Goal: Task Accomplishment & Management: Manage account settings

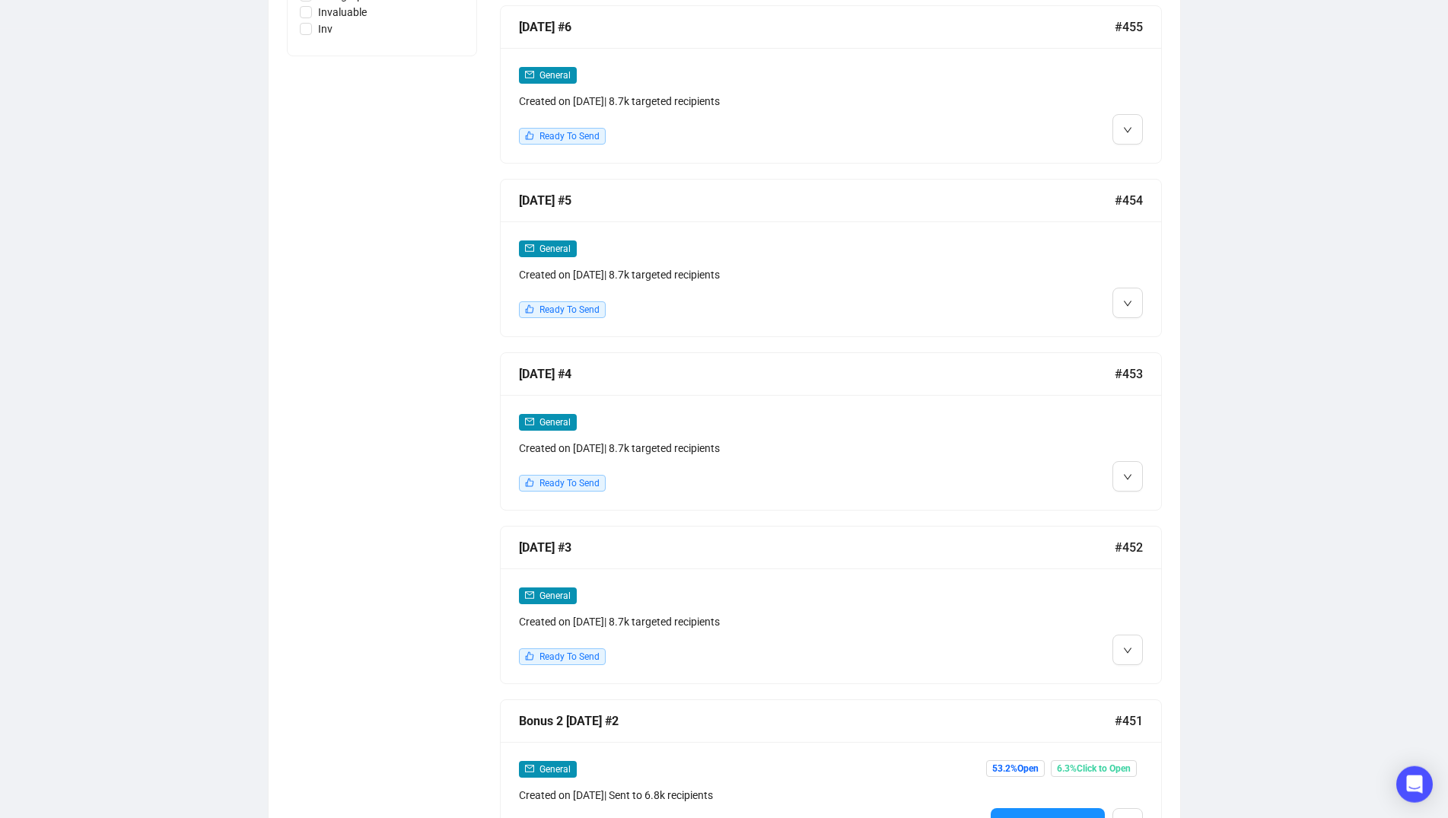
scroll to position [845, 0]
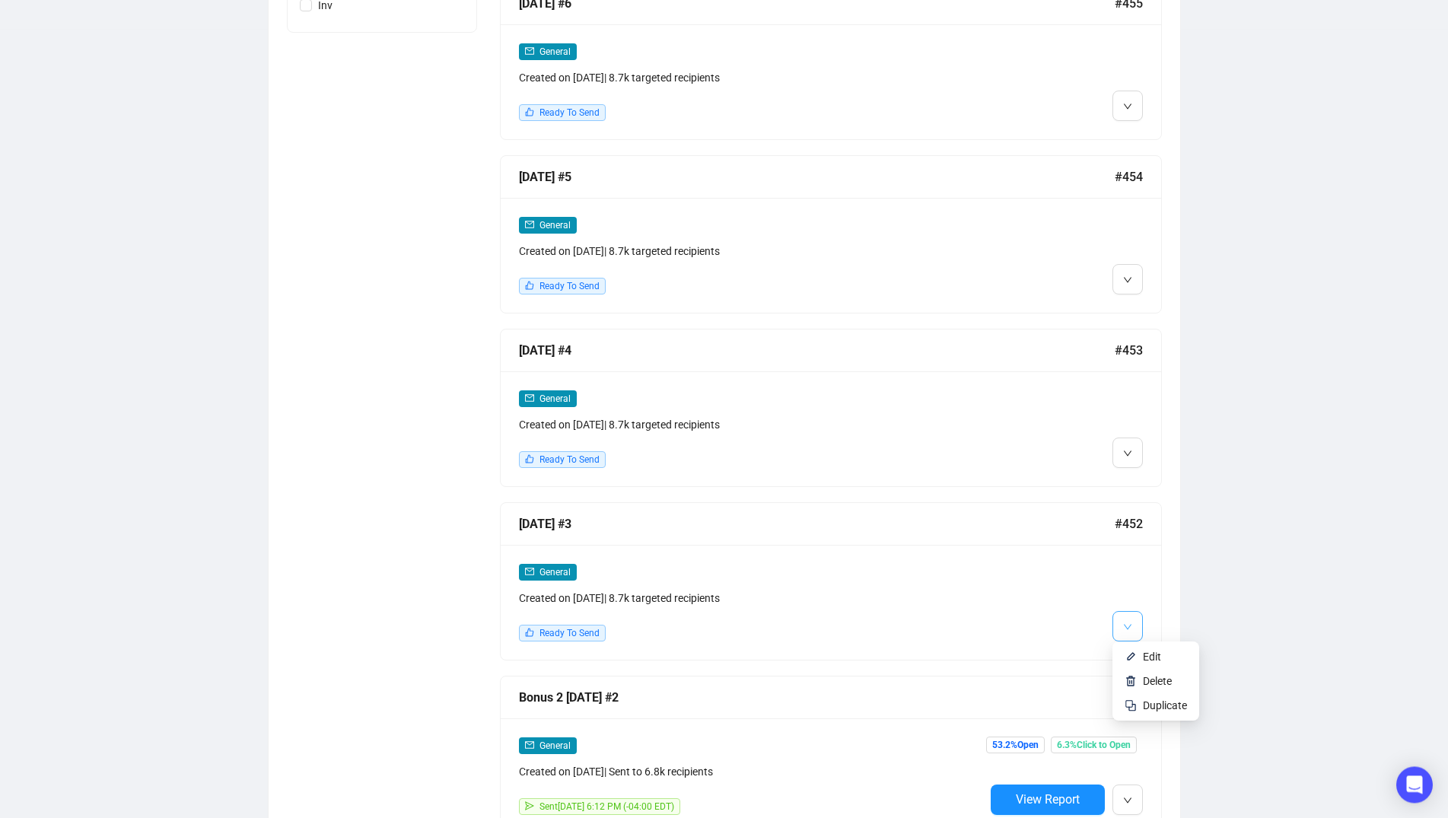
click at [1132, 622] on icon "down" at bounding box center [1127, 626] width 9 height 9
click at [1138, 650] on li "Edit" at bounding box center [1156, 657] width 81 height 24
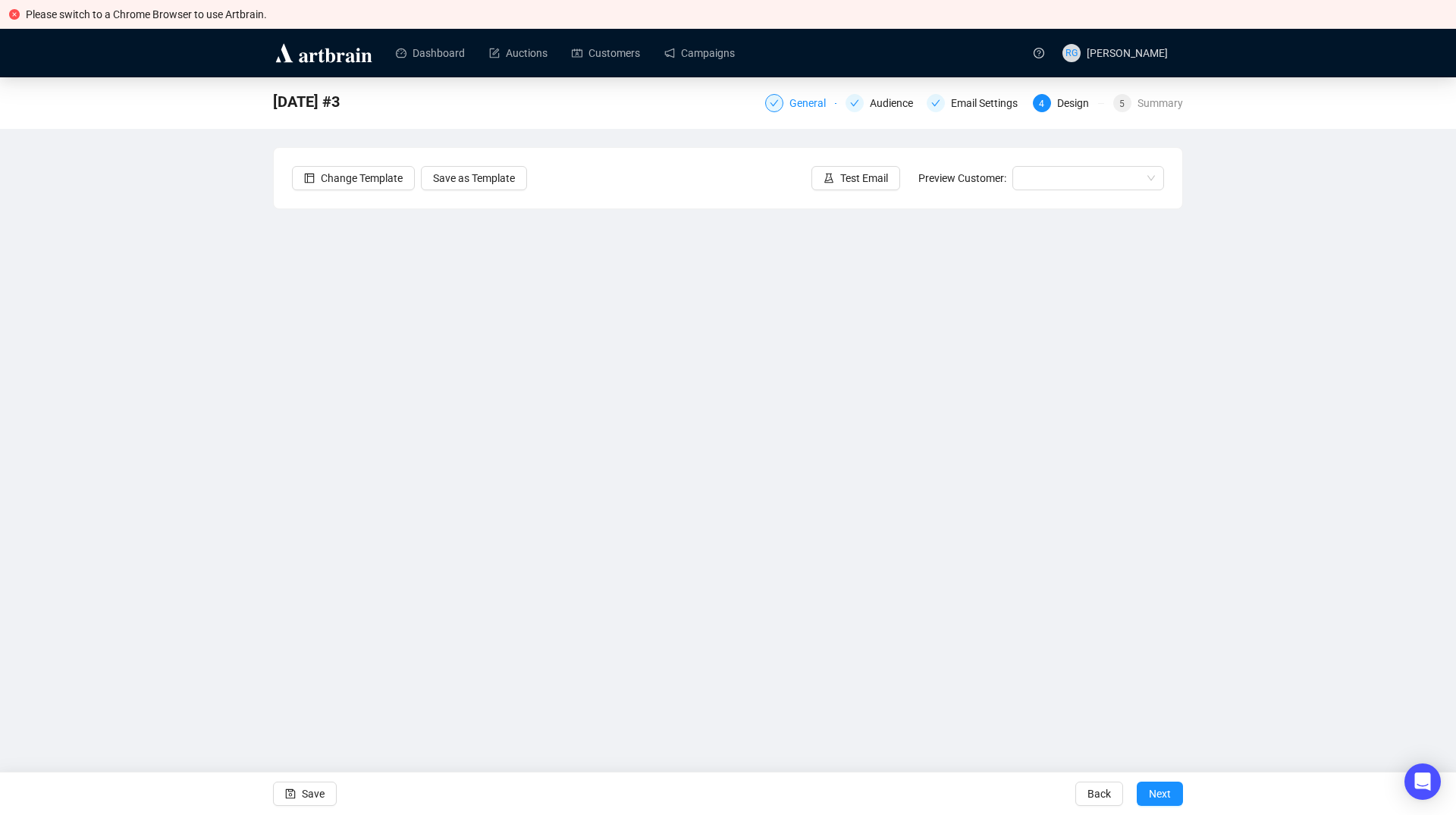
click at [803, 102] on div "General" at bounding box center [812, 103] width 46 height 18
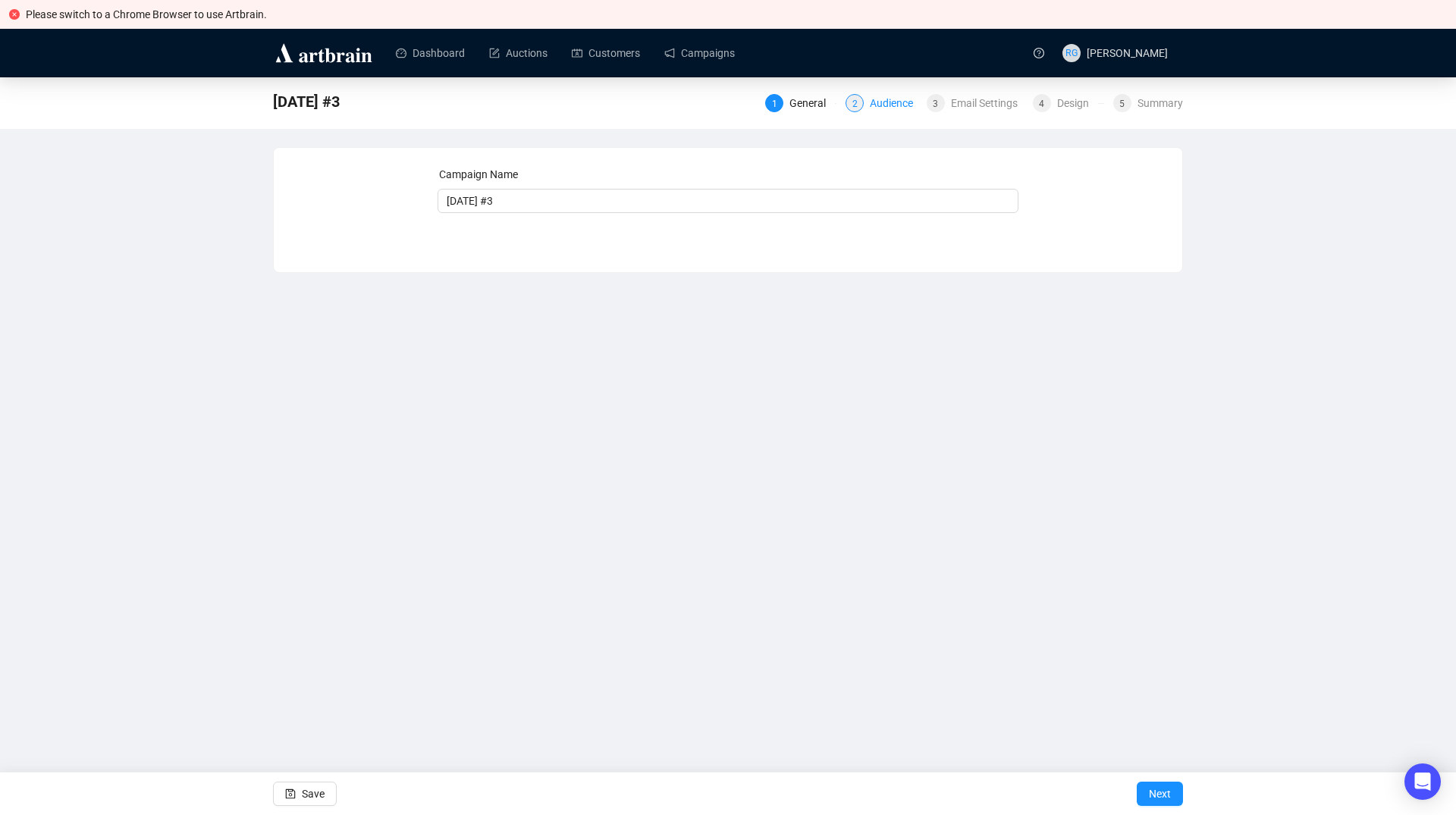
click at [885, 108] on div "Audience" at bounding box center [896, 103] width 53 height 18
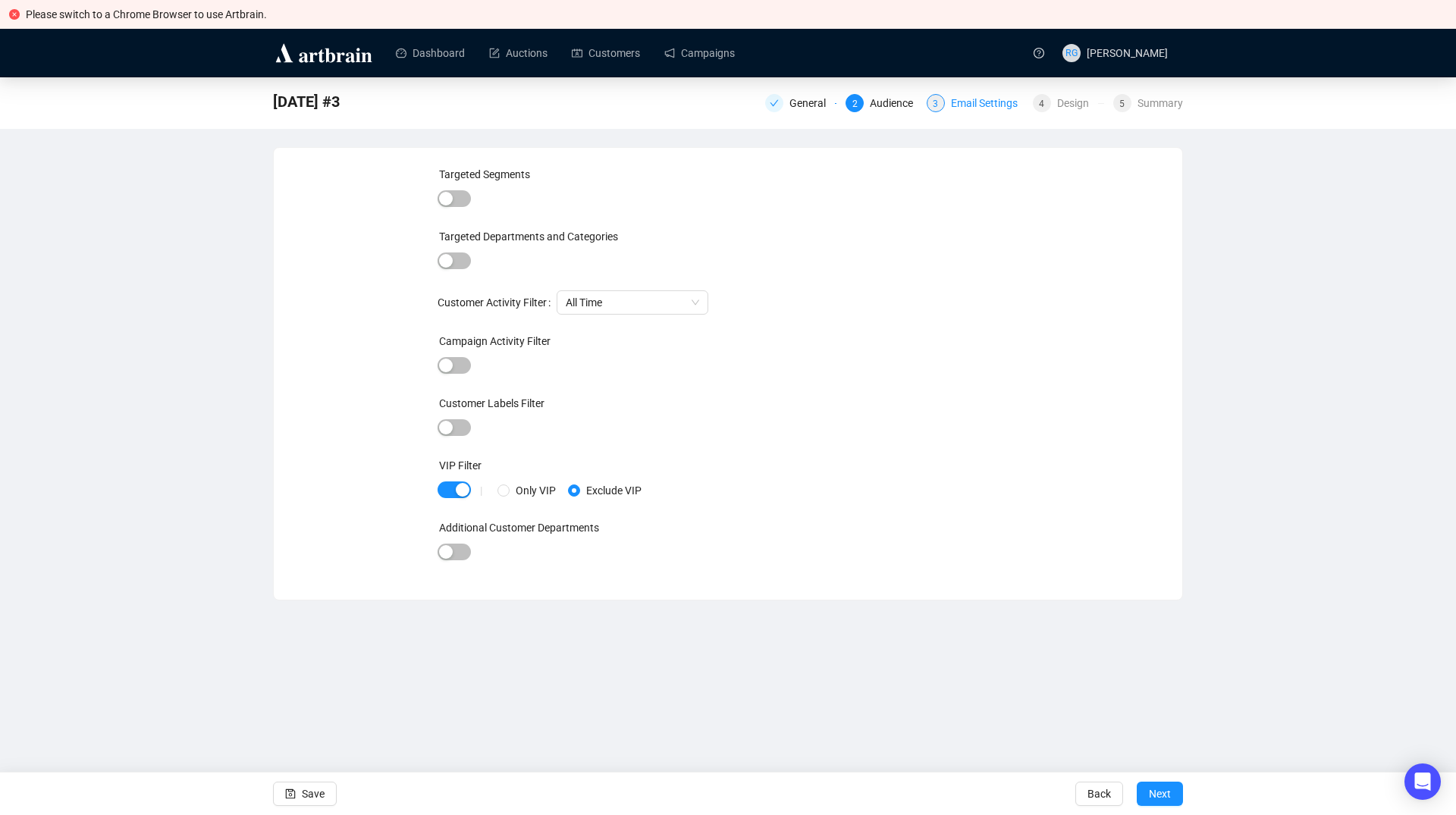
click at [952, 104] on div "3 Email Settings" at bounding box center [975, 103] width 97 height 18
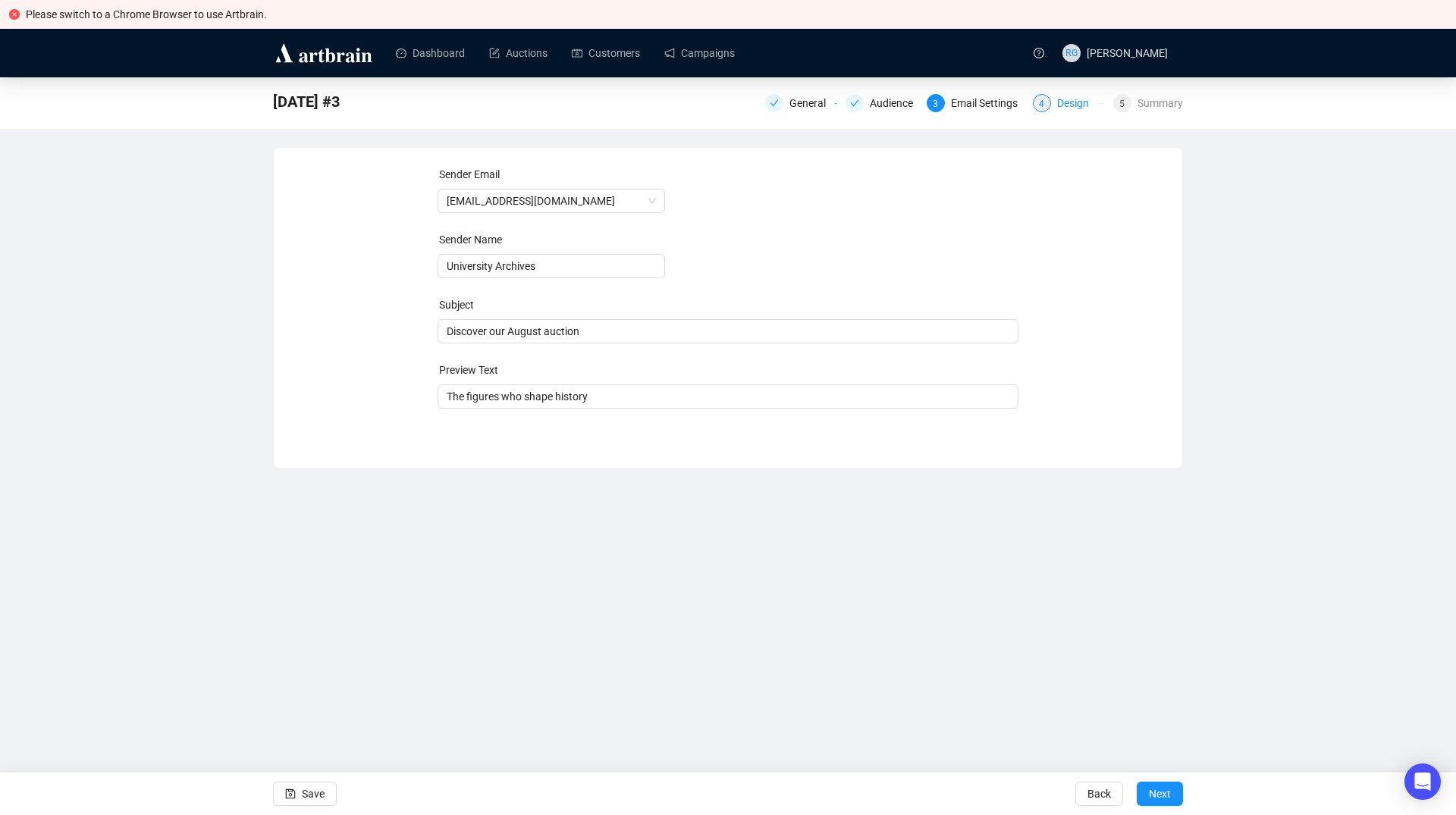
click at [1064, 103] on div "Design" at bounding box center [1077, 103] width 41 height 18
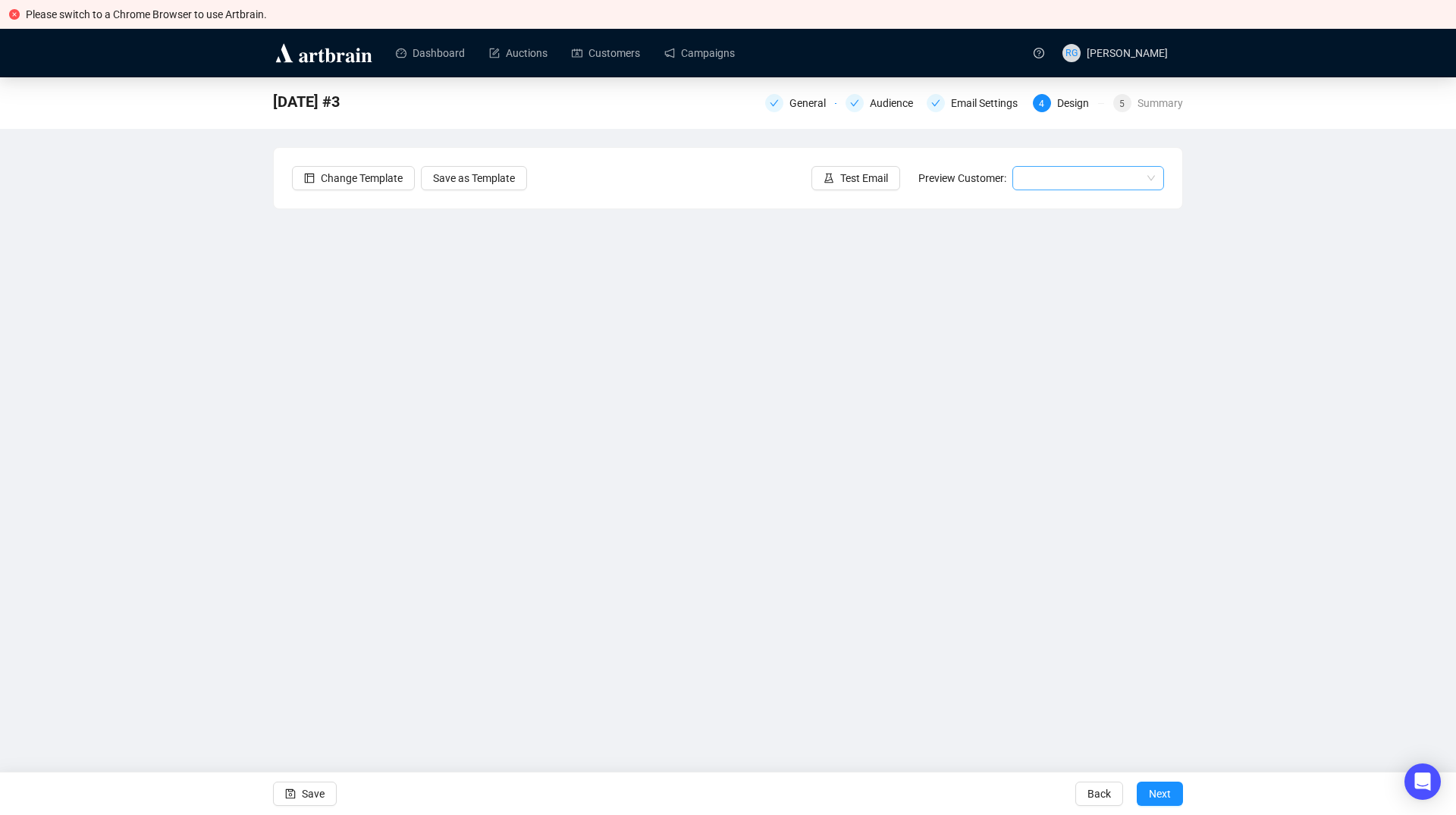
click at [1062, 179] on input "search" at bounding box center [1081, 177] width 120 height 23
click at [1062, 204] on div "[PERSON_NAME] | Example" at bounding box center [1088, 208] width 128 height 17
click at [309, 795] on span "Save" at bounding box center [313, 793] width 23 height 43
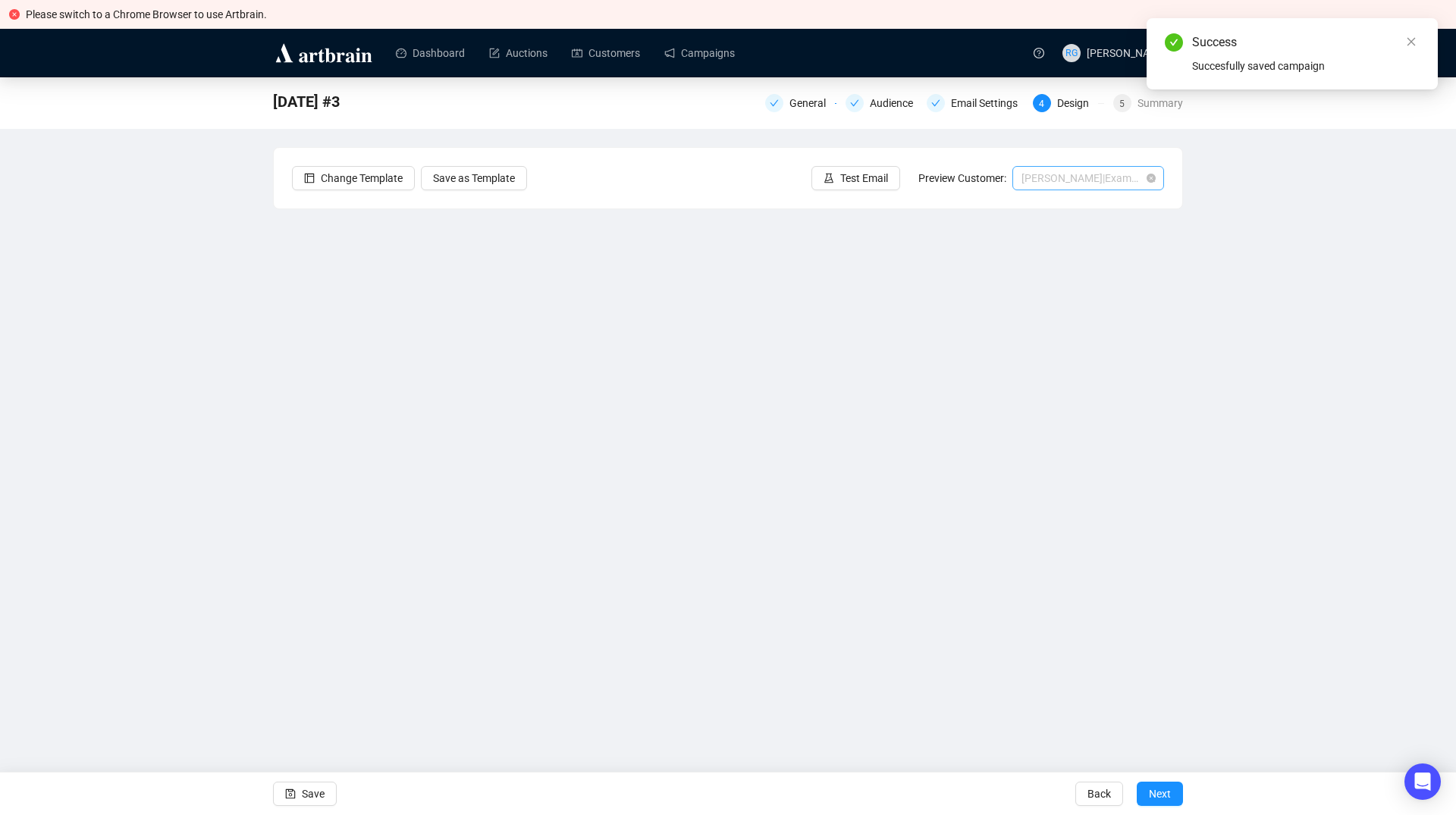
click at [1057, 184] on span "[PERSON_NAME] | Example" at bounding box center [1088, 177] width 134 height 23
click at [1059, 227] on div "[PERSON_NAME] | Example" at bounding box center [1088, 232] width 128 height 17
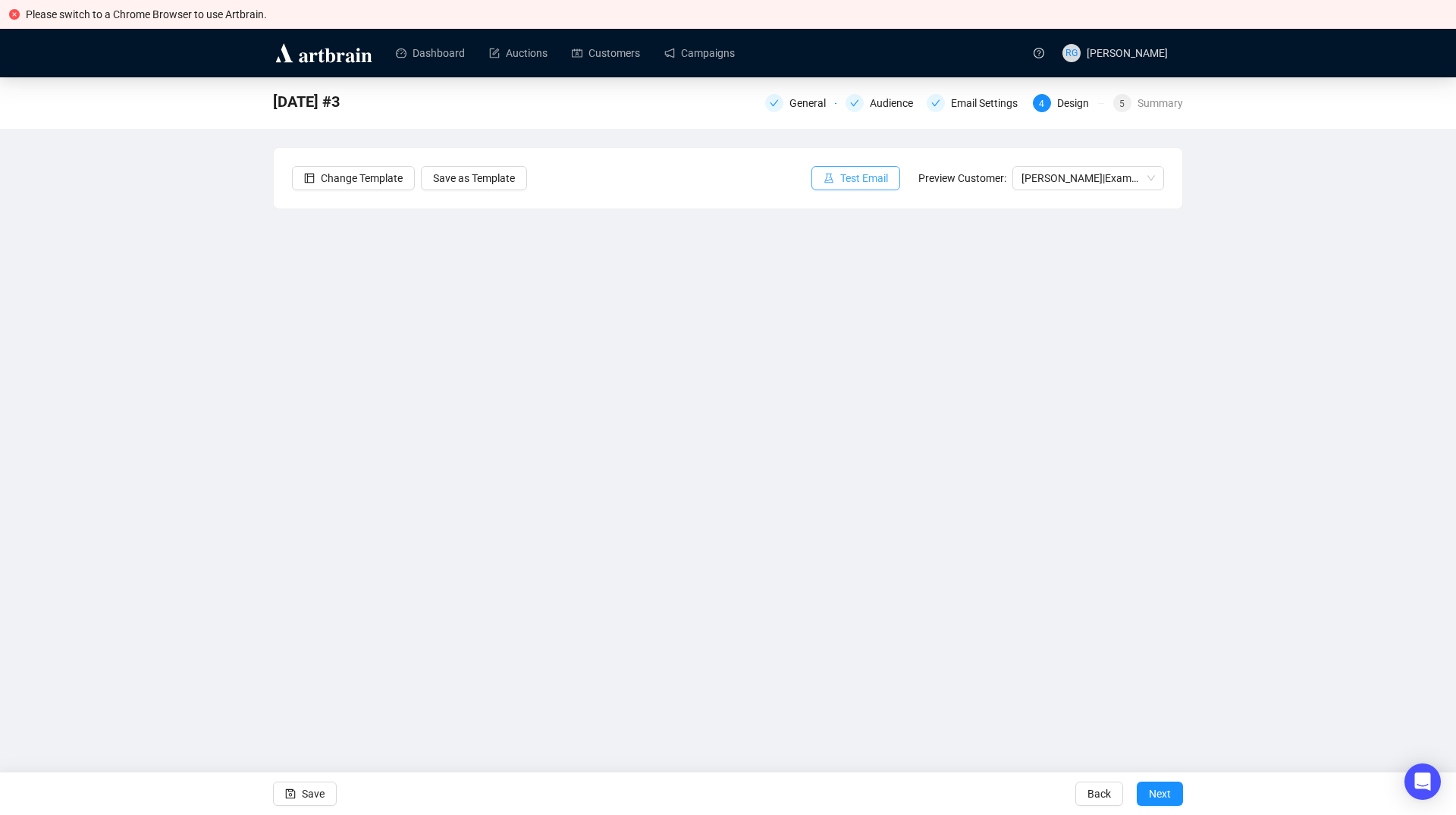
click at [834, 172] on span "button" at bounding box center [828, 177] width 11 height 17
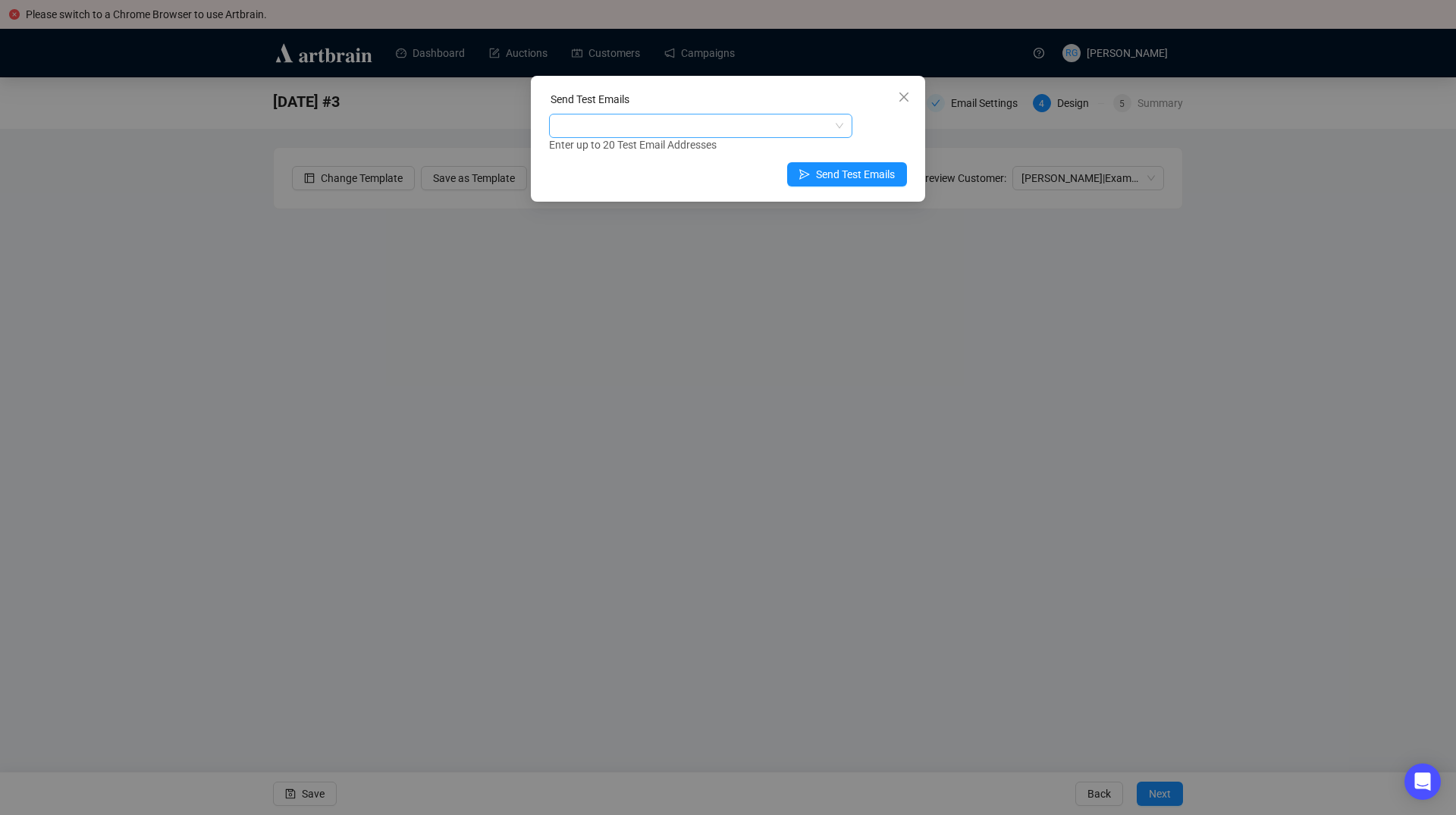
click at [648, 121] on div at bounding box center [693, 126] width 281 height 21
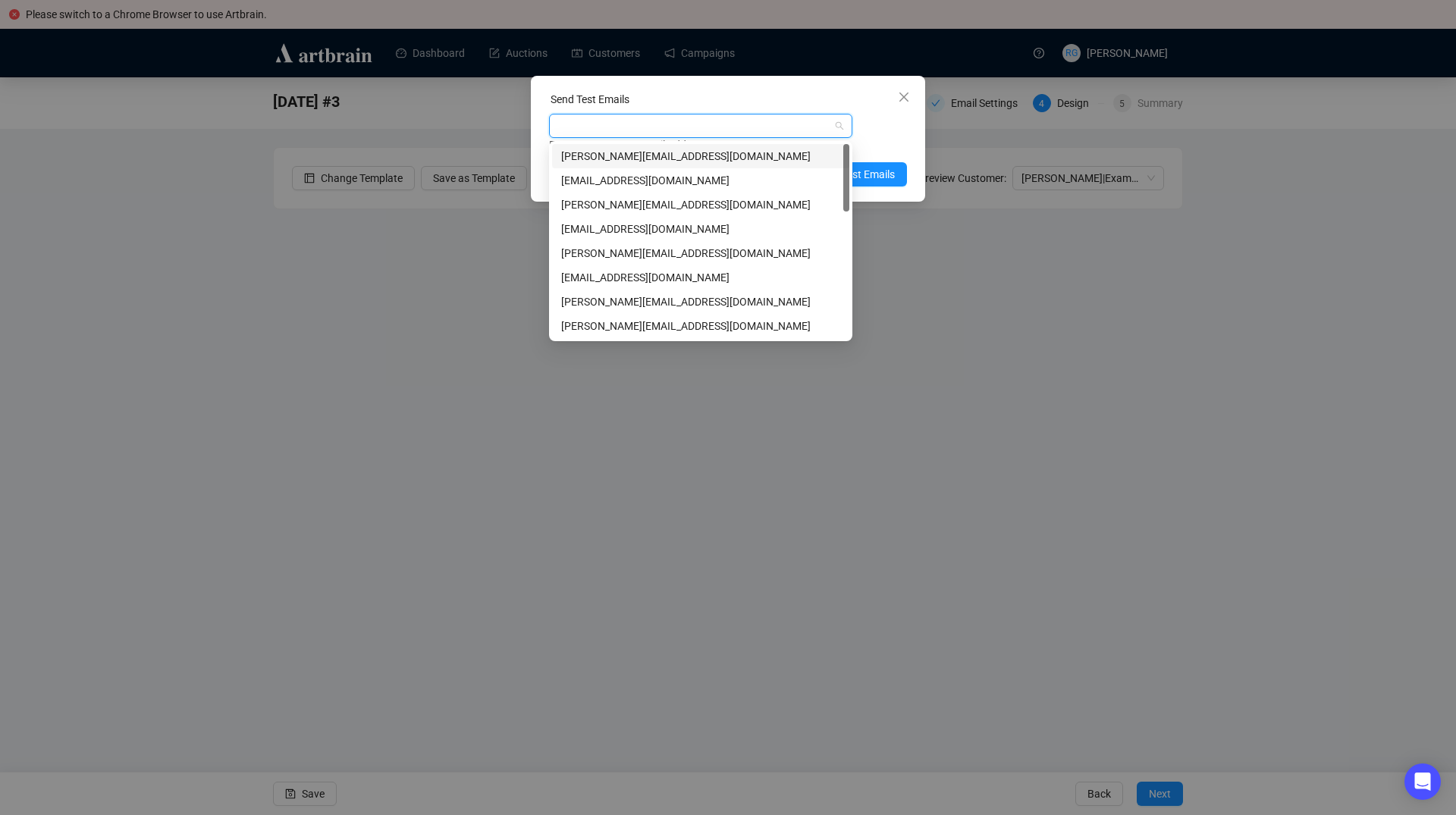
click at [636, 157] on div "[PERSON_NAME][EMAIL_ADDRESS][DOMAIN_NAME]" at bounding box center [701, 155] width 279 height 17
click at [615, 307] on div "[PERSON_NAME][EMAIL_ADDRESS][DOMAIN_NAME]" at bounding box center [701, 302] width 279 height 17
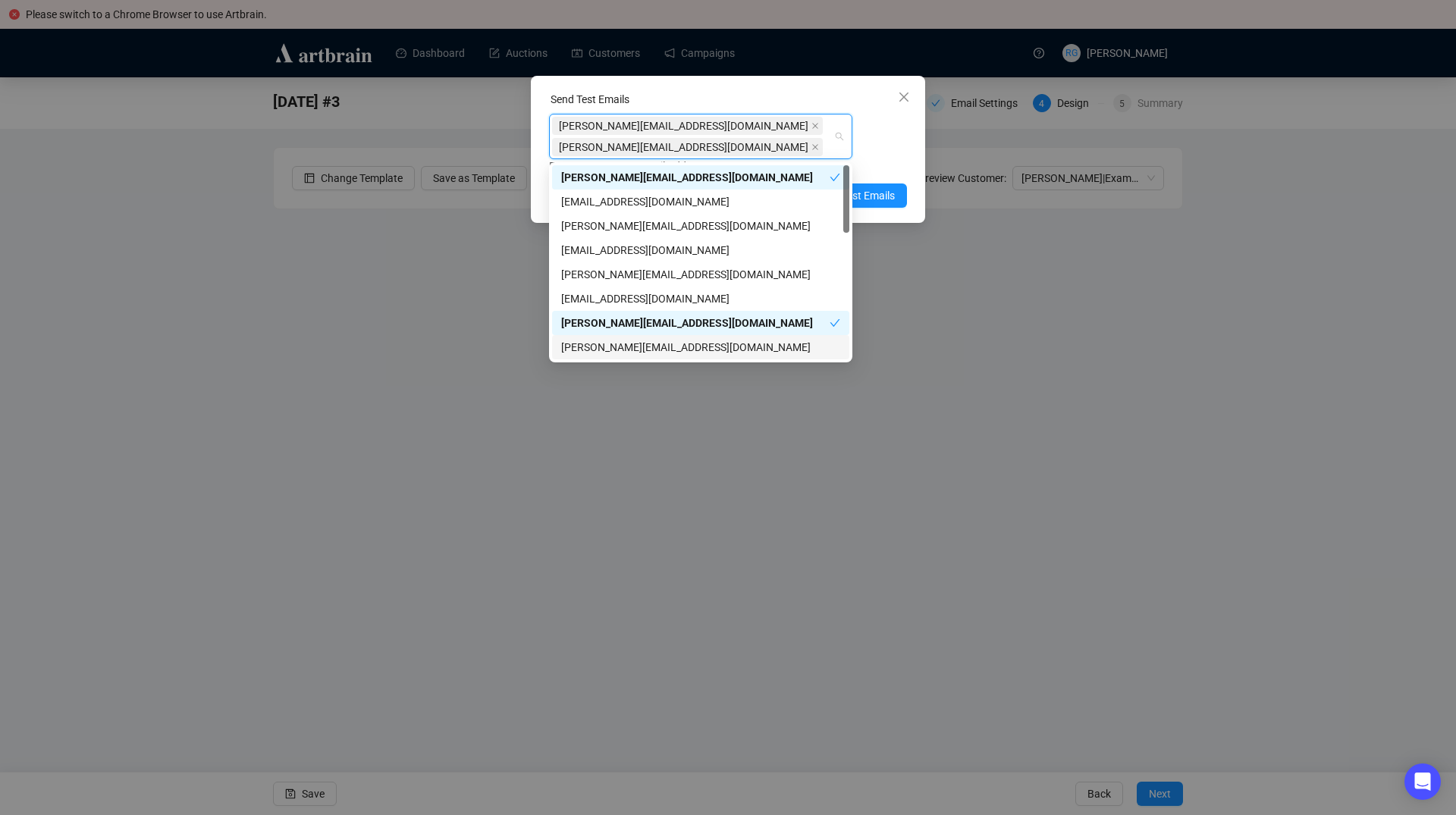
click at [614, 344] on div "[PERSON_NAME][EMAIL_ADDRESS][DOMAIN_NAME]" at bounding box center [701, 347] width 279 height 17
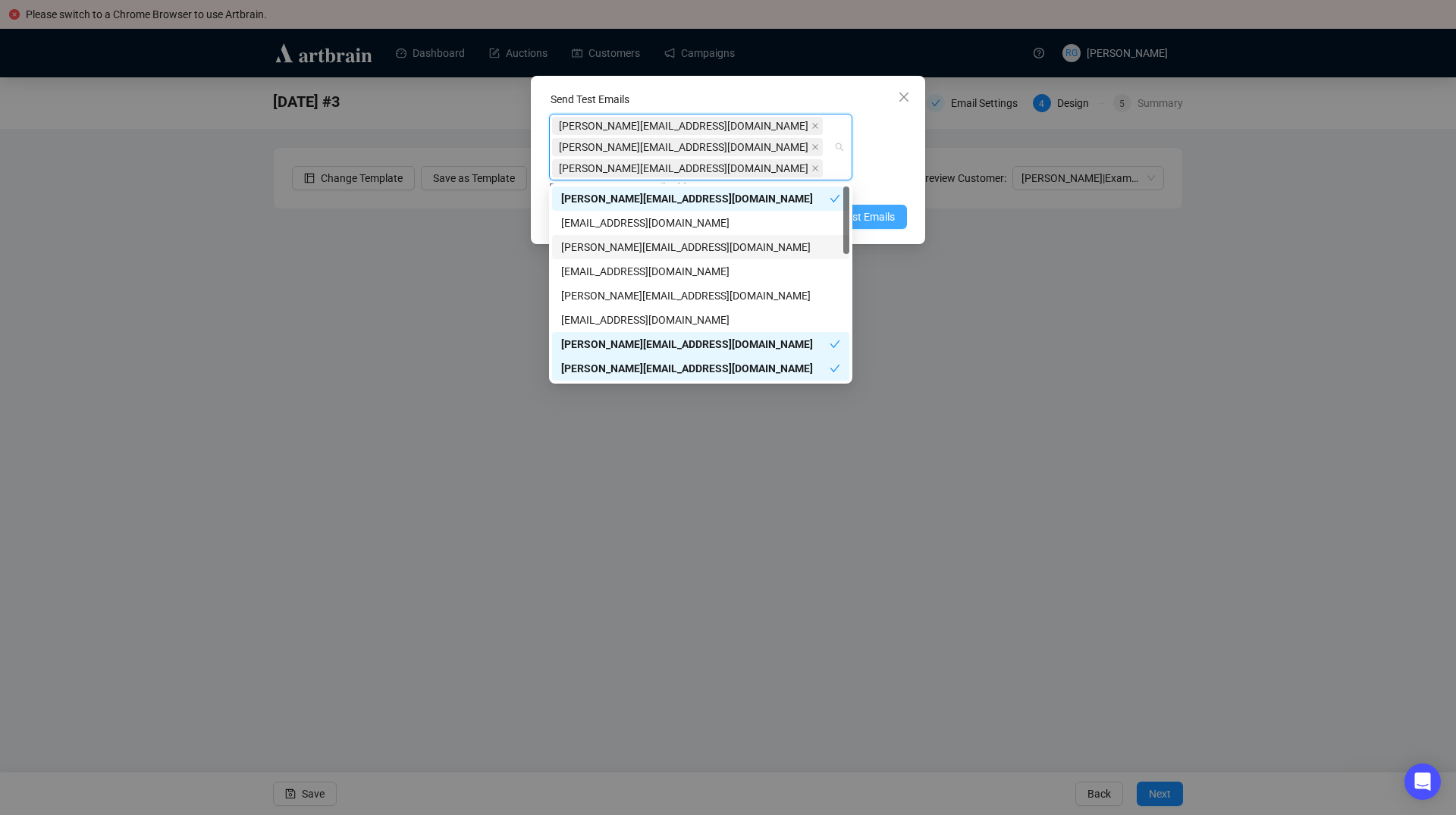
click at [878, 218] on span "Send Test Emails" at bounding box center [855, 216] width 79 height 17
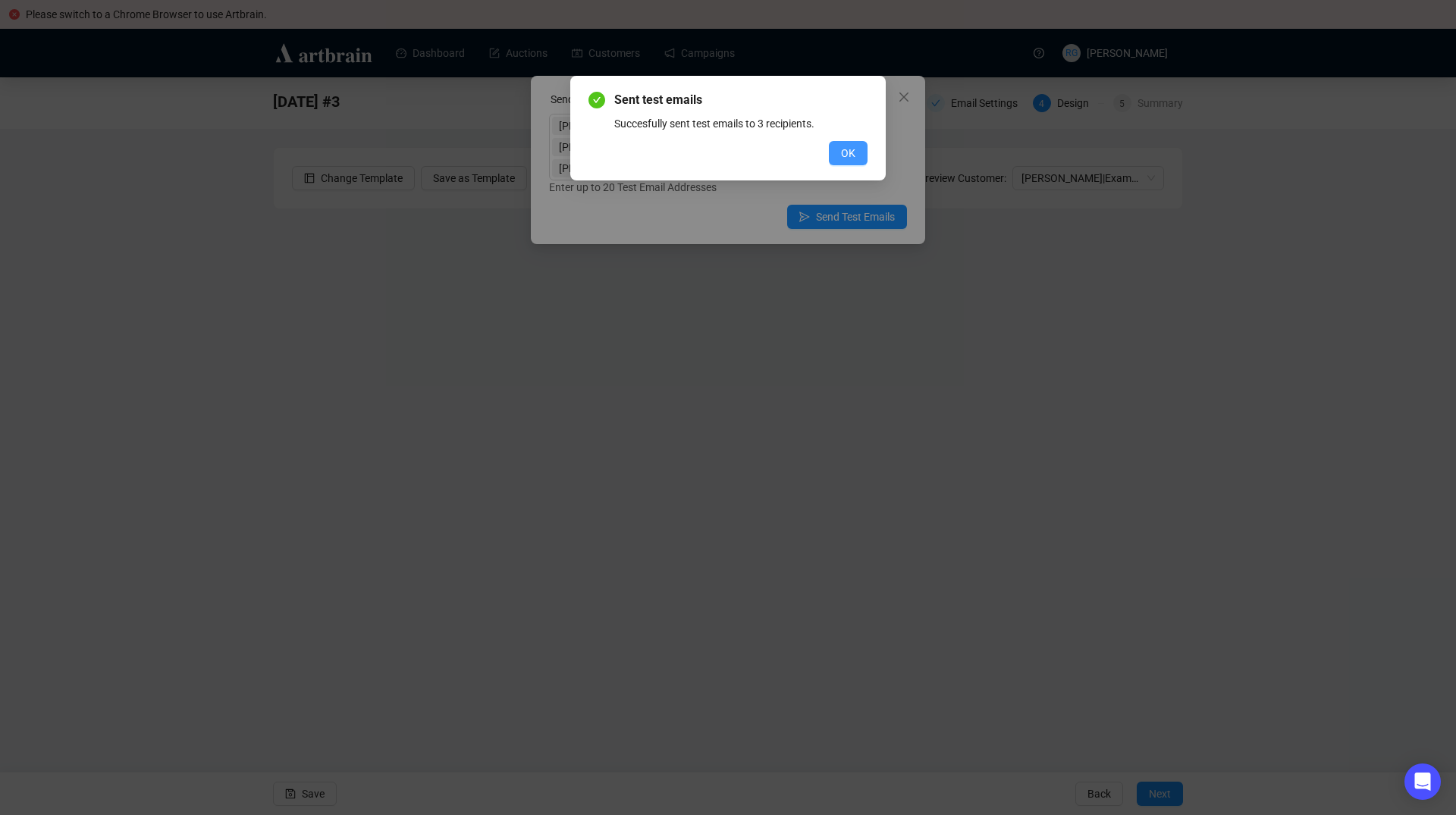
click at [852, 150] on span "OK" at bounding box center [848, 152] width 14 height 17
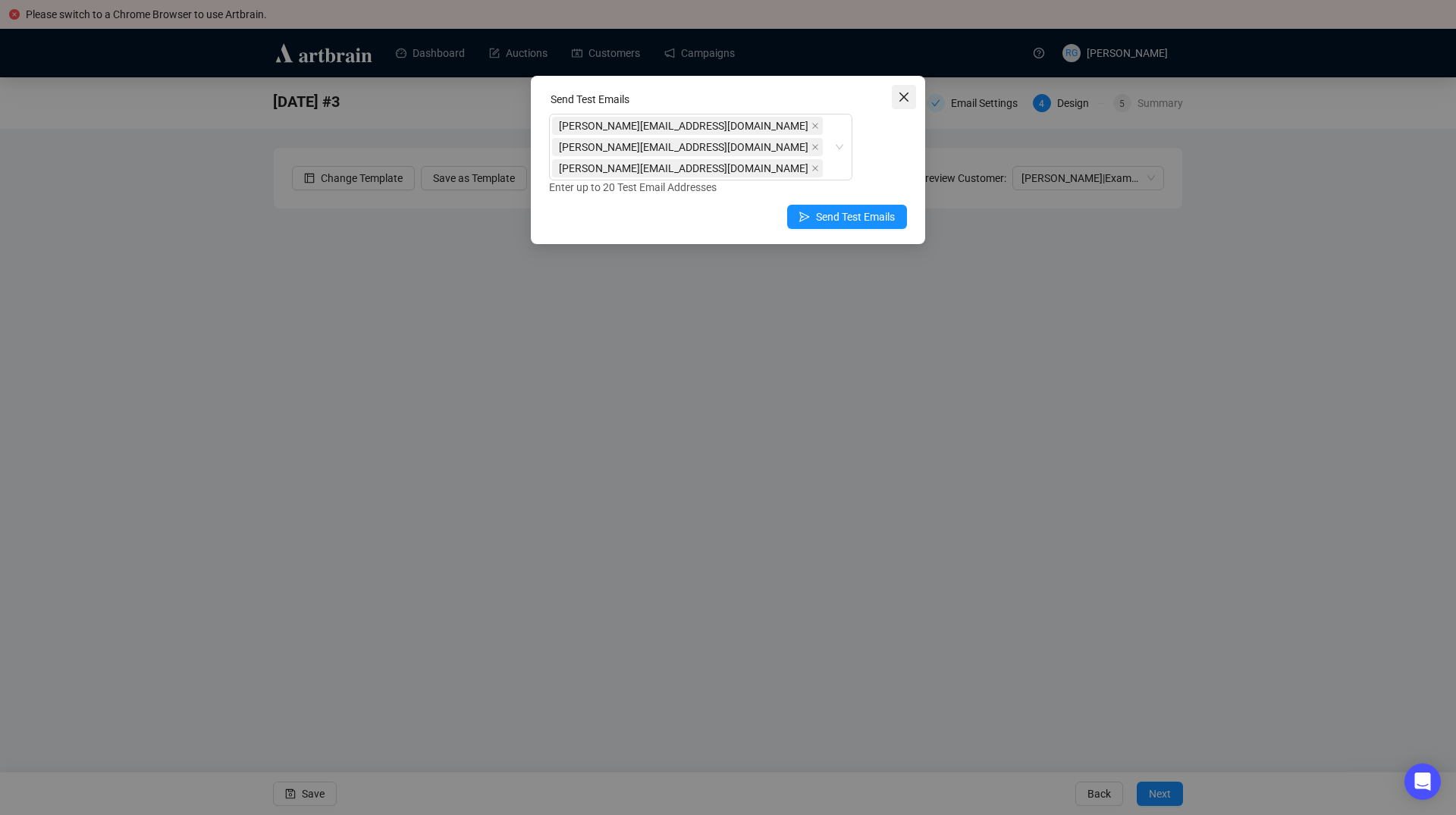
click at [908, 97] on icon "close" at bounding box center [904, 97] width 12 height 12
